Goal: Information Seeking & Learning: Learn about a topic

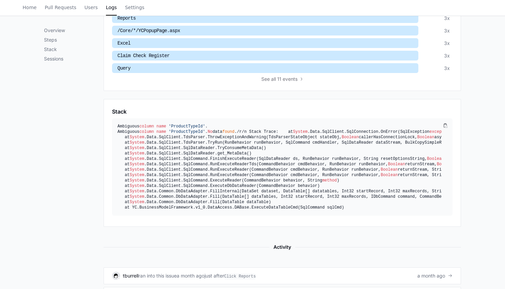
scroll to position [356, 0]
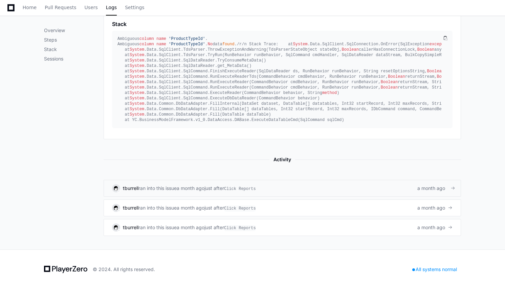
click at [205, 193] on link "tburrell ran into this issue a month ago just after Click Reports a month ago" at bounding box center [281, 188] width 357 height 17
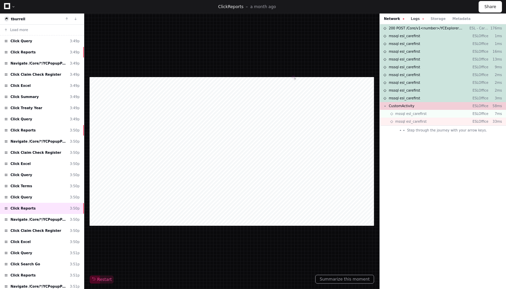
click at [411, 18] on button "Logs" at bounding box center [417, 18] width 13 height 5
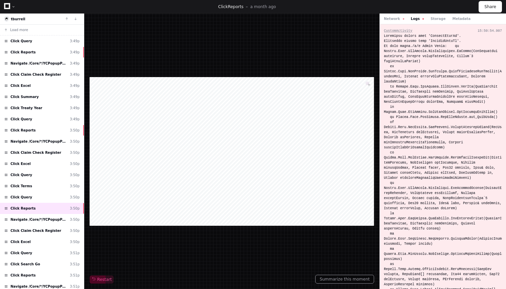
scroll to position [43, 0]
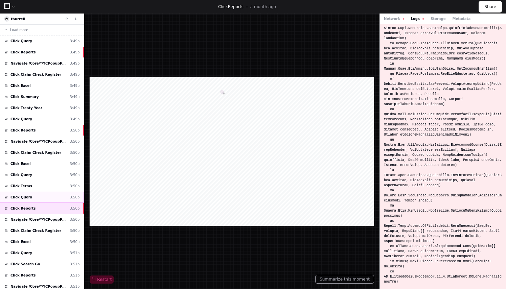
click at [24, 195] on span "Click Query" at bounding box center [21, 197] width 22 height 5
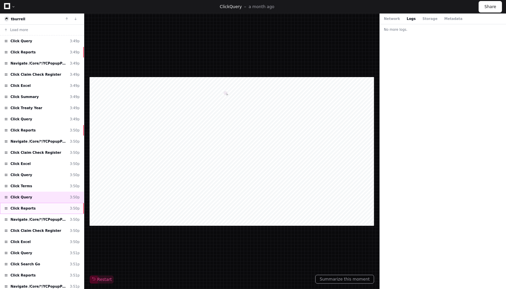
click at [35, 203] on div "Click Reports 3:50p" at bounding box center [42, 208] width 84 height 11
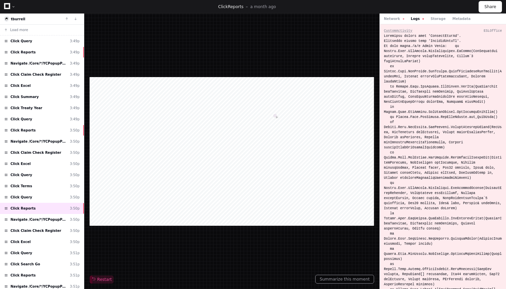
click at [438, 18] on div "Network Logs Storage Metadata" at bounding box center [427, 18] width 87 height 5
click at [452, 19] on button "Metadata" at bounding box center [461, 18] width 18 height 5
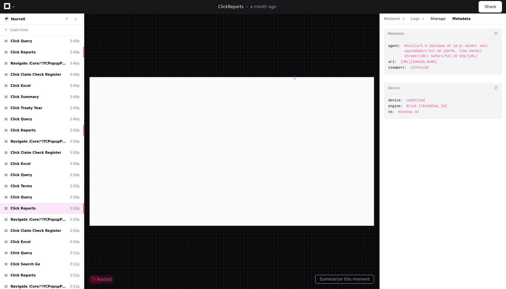
click at [432, 20] on button "Storage" at bounding box center [438, 18] width 15 height 5
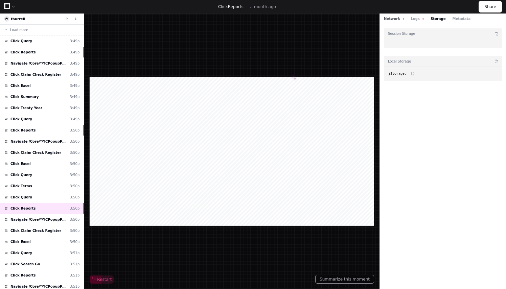
click at [398, 19] on button "Network" at bounding box center [394, 18] width 20 height 5
